Goal: Task Accomplishment & Management: Use online tool/utility

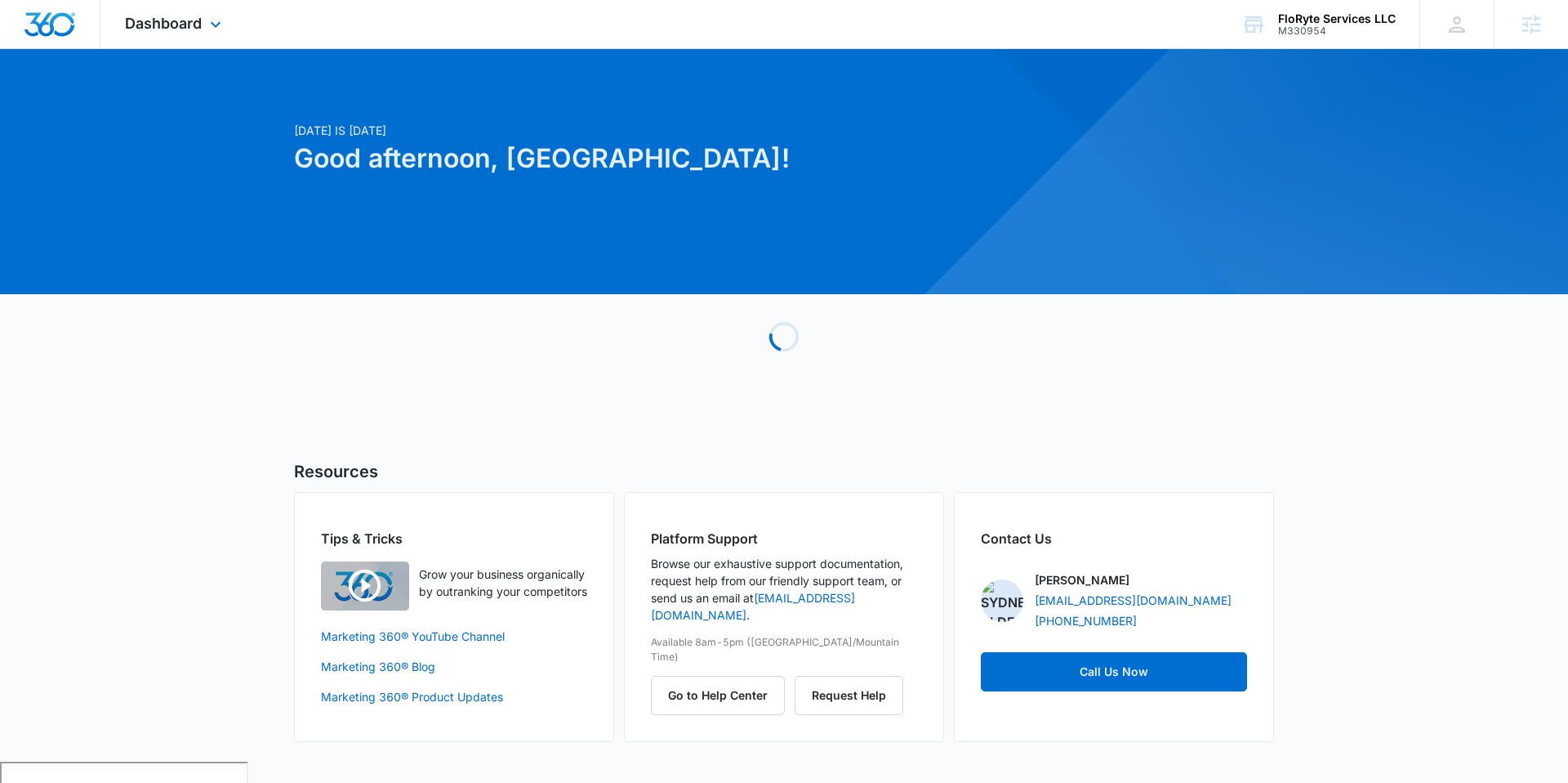
click at [204, 11] on div "Dashboard Apps Reputation Websites Forms CRM Email Social Shop Payments POS Con…" at bounding box center [175, 24] width 150 height 48
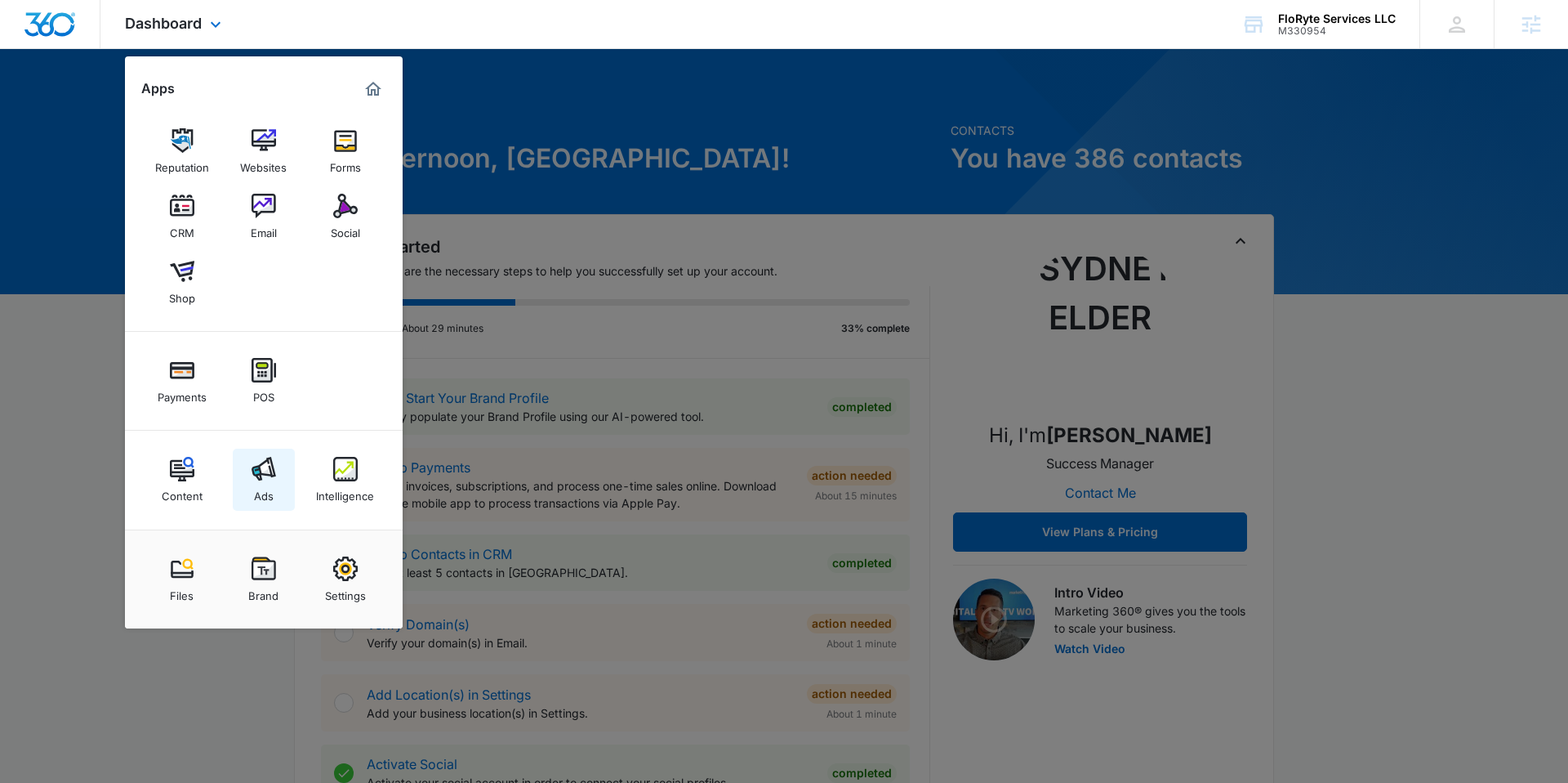
click at [263, 467] on img at bounding box center [263, 469] width 25 height 25
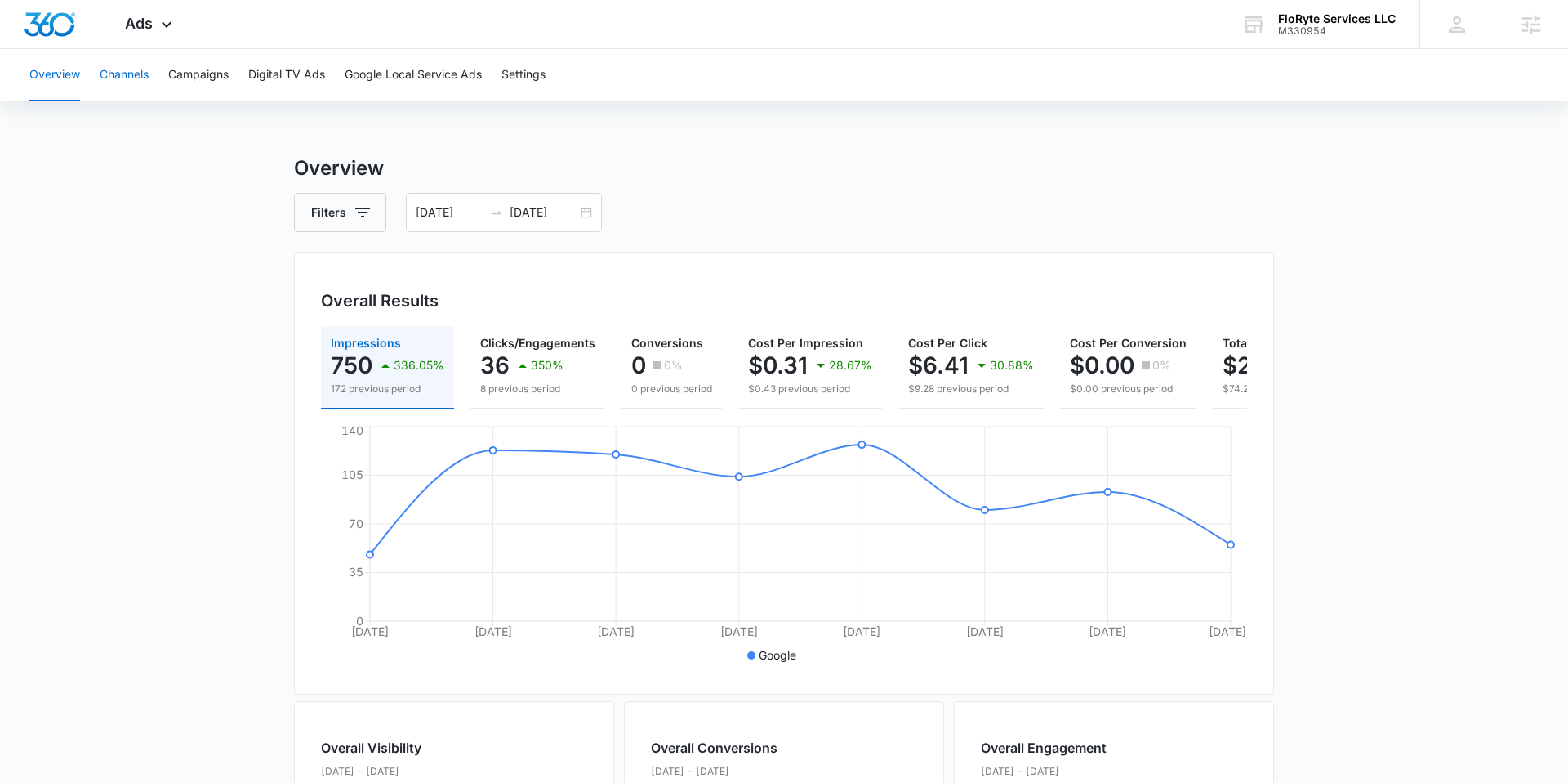
click at [134, 73] on button "Channels" at bounding box center [124, 75] width 49 height 52
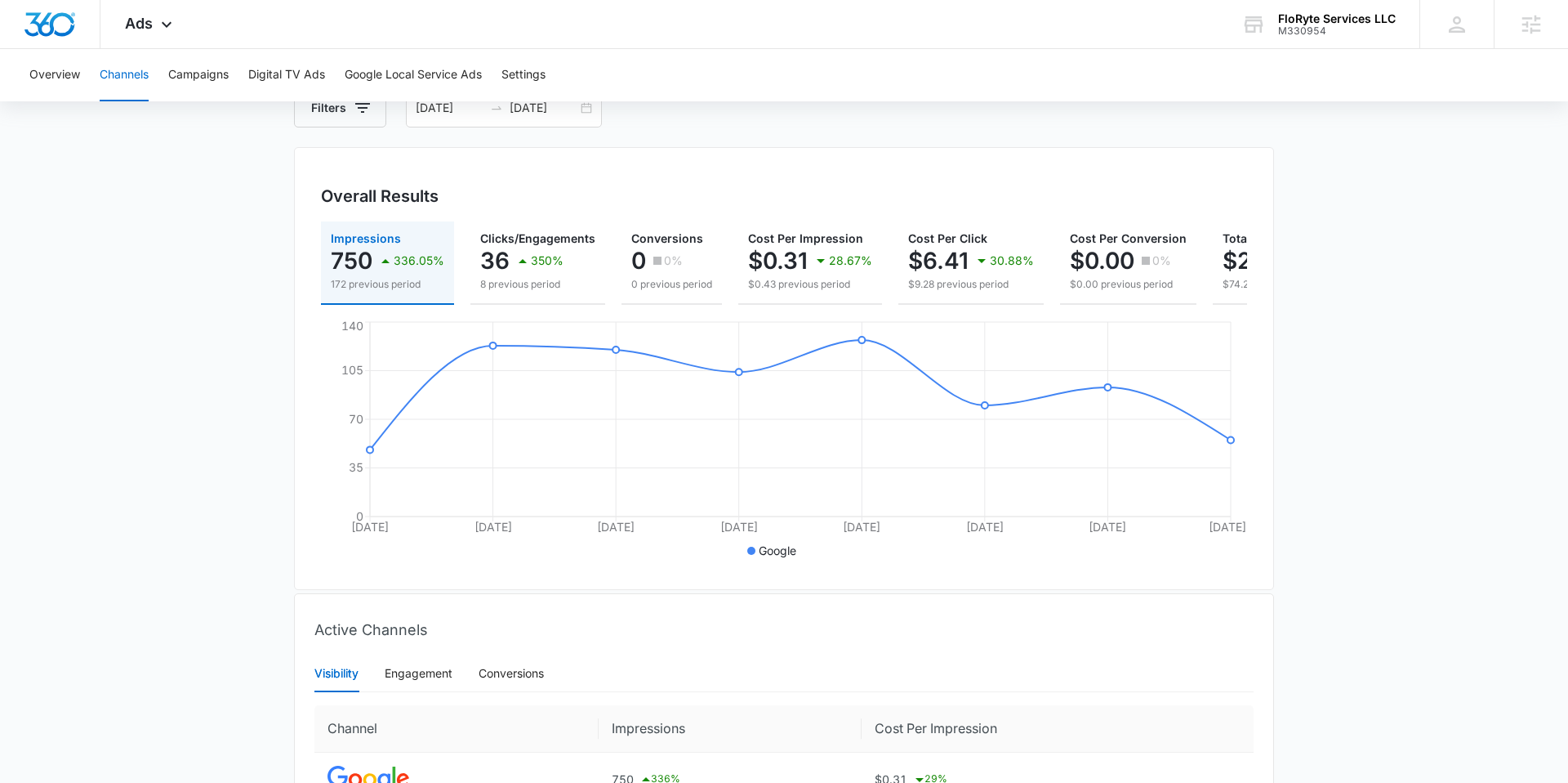
scroll to position [78, 0]
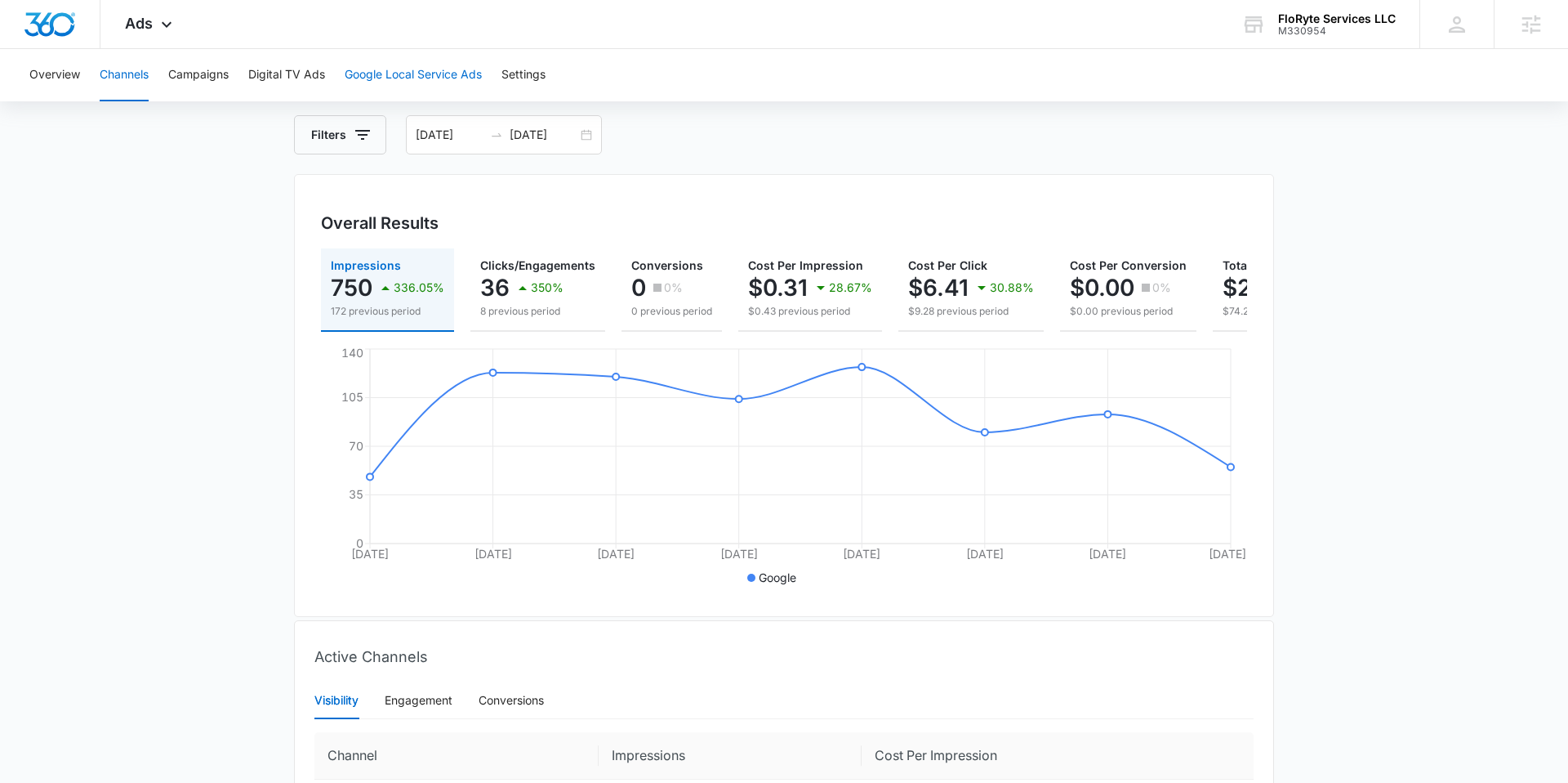
click at [436, 67] on button "Google Local Service Ads" at bounding box center [414, 75] width 138 height 52
